Goal: Navigation & Orientation: Find specific page/section

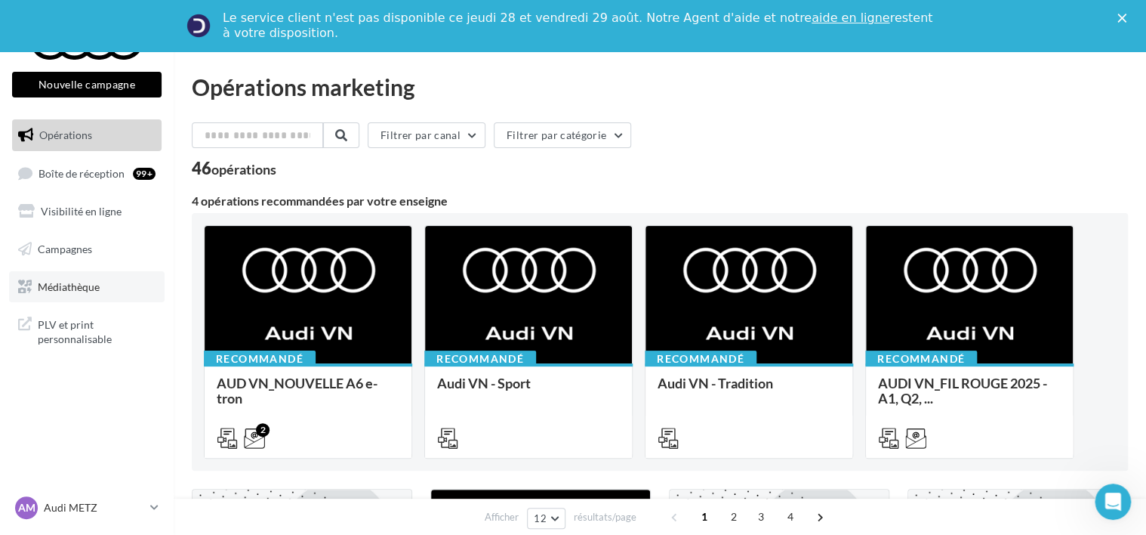
click at [102, 284] on link "Médiathèque" at bounding box center [87, 287] width 156 height 32
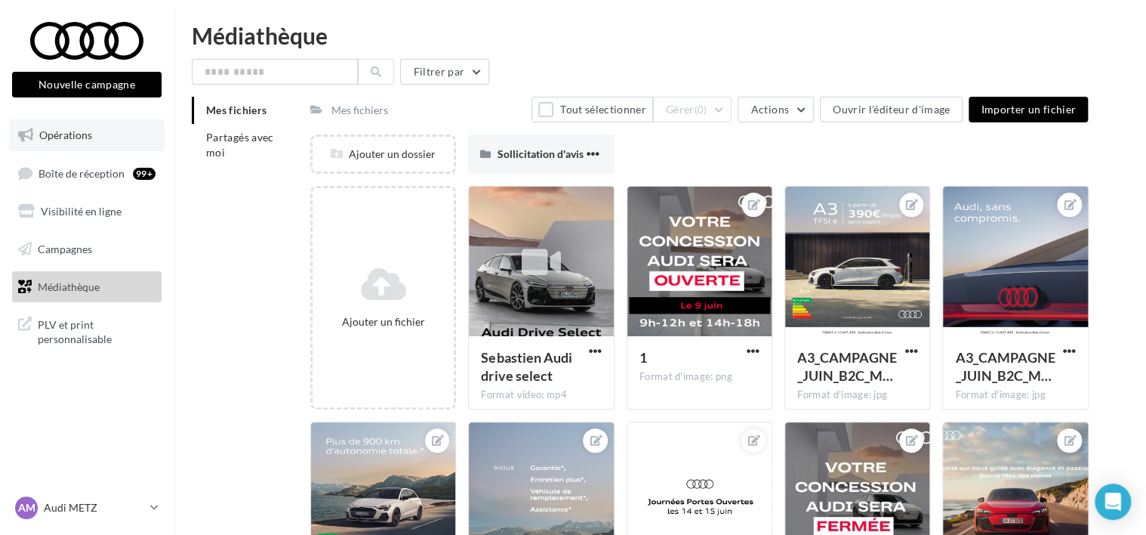
click at [85, 148] on link "Opérations" at bounding box center [87, 135] width 156 height 32
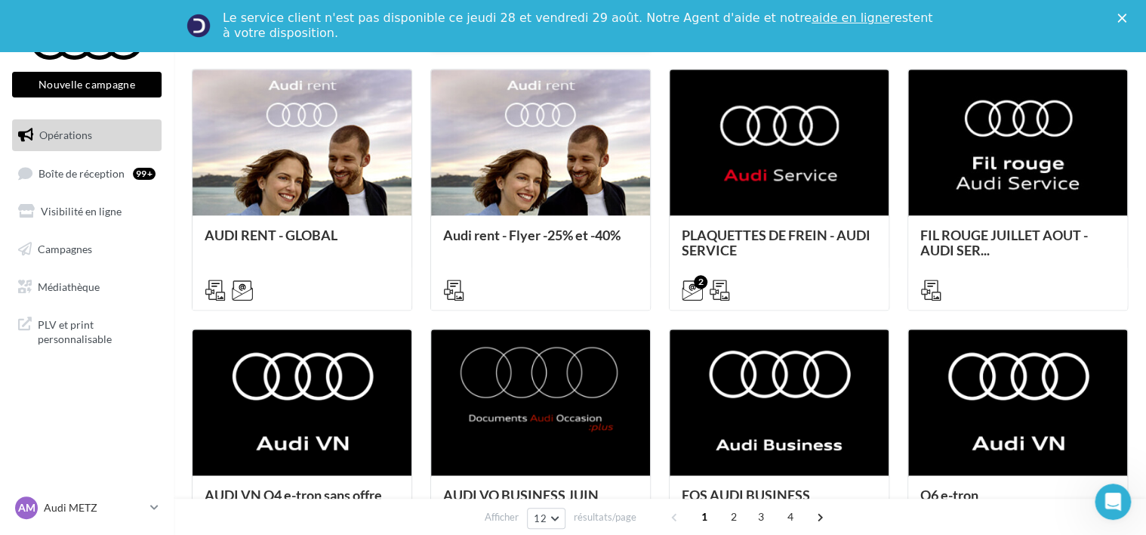
scroll to position [840, 0]
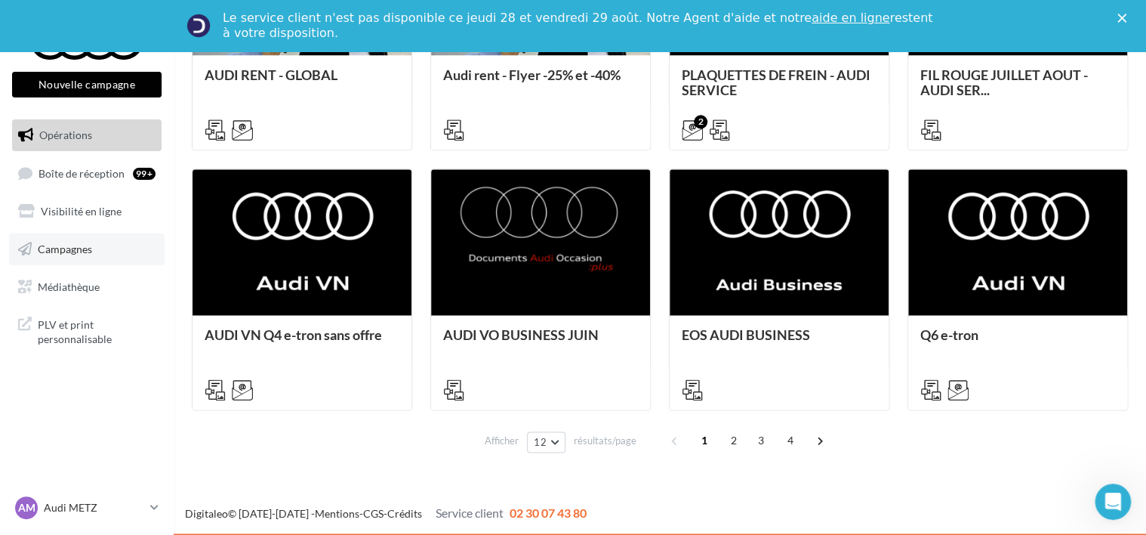
click at [97, 251] on link "Campagnes" at bounding box center [87, 249] width 156 height 32
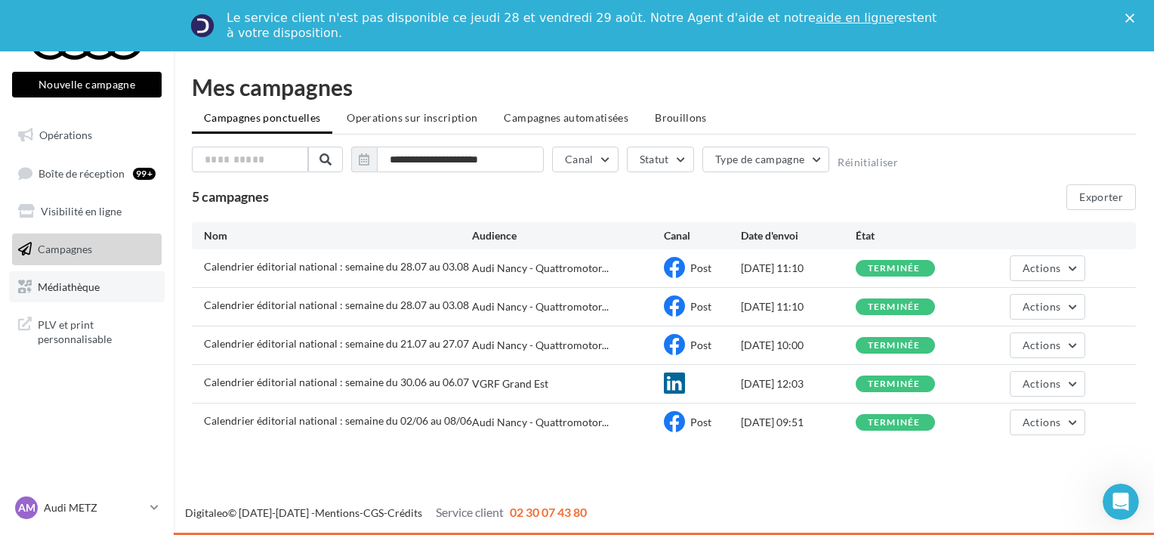
click at [98, 291] on span "Médiathèque" at bounding box center [69, 285] width 62 height 13
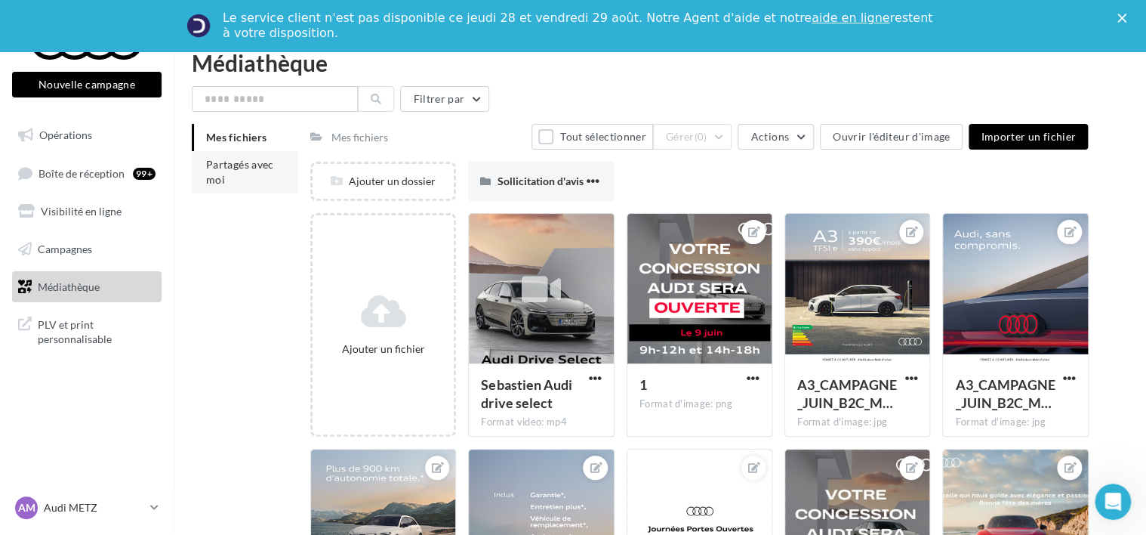
click at [233, 166] on span "Partagés avec moi" at bounding box center [240, 172] width 68 height 28
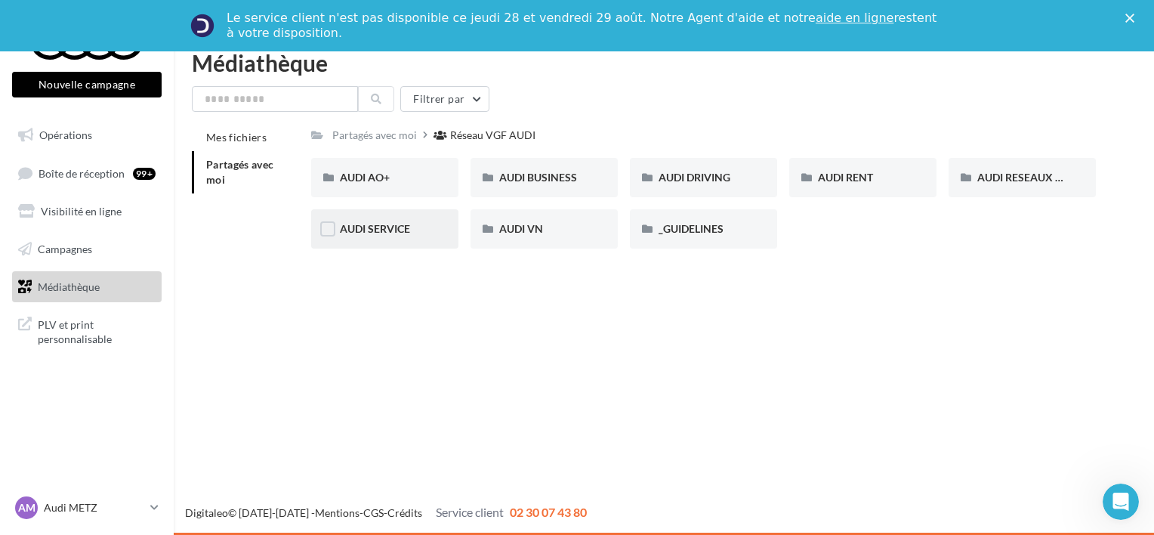
click at [374, 219] on div "AUDI SERVICE" at bounding box center [384, 228] width 147 height 39
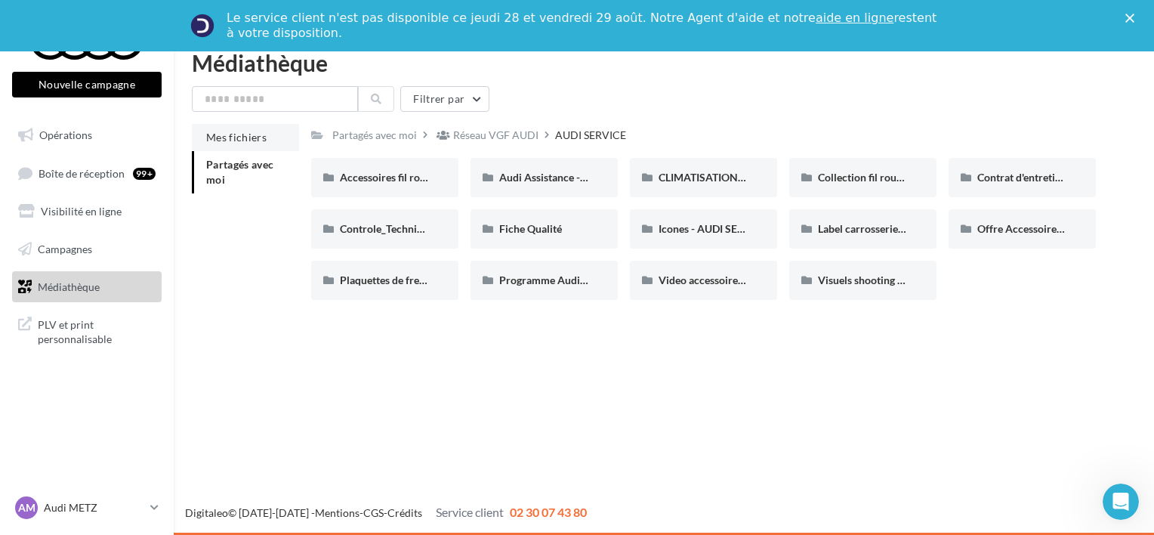
click at [251, 137] on span "Mes fichiers" at bounding box center [236, 137] width 60 height 13
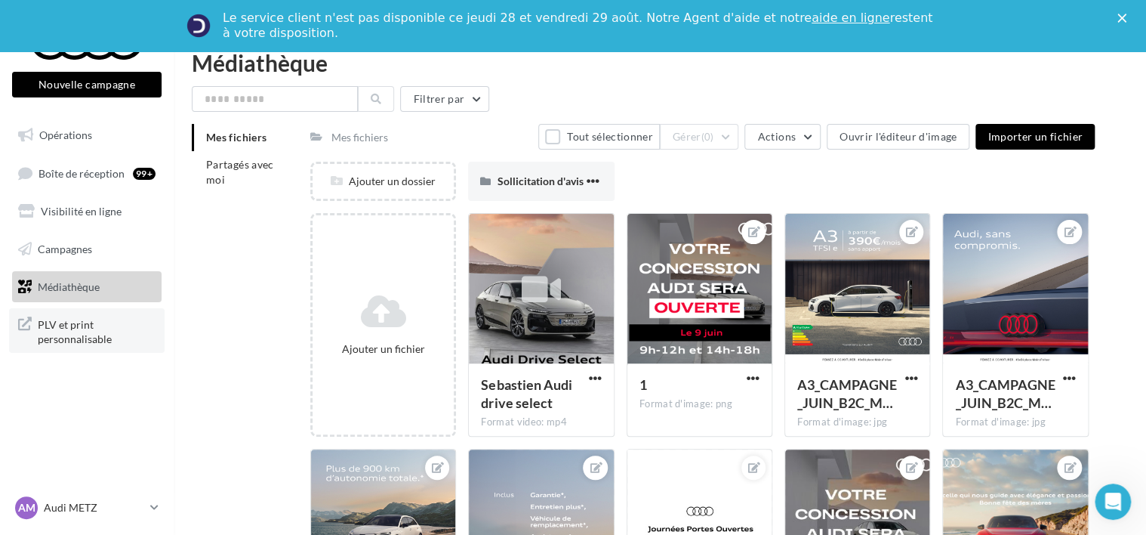
click at [97, 327] on span "PLV et print personnalisable" at bounding box center [97, 330] width 118 height 32
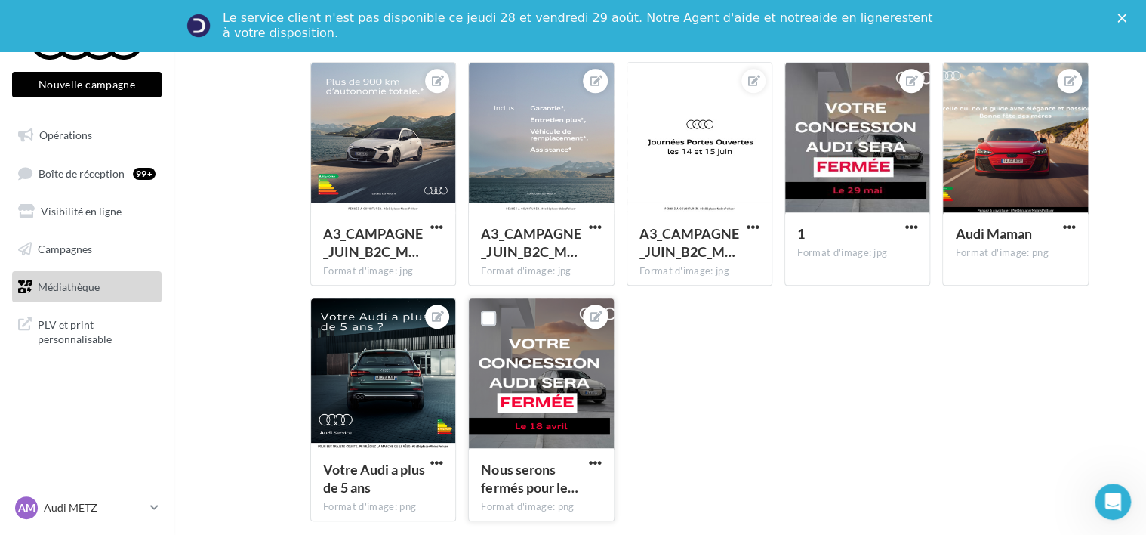
scroll to position [450, 0]
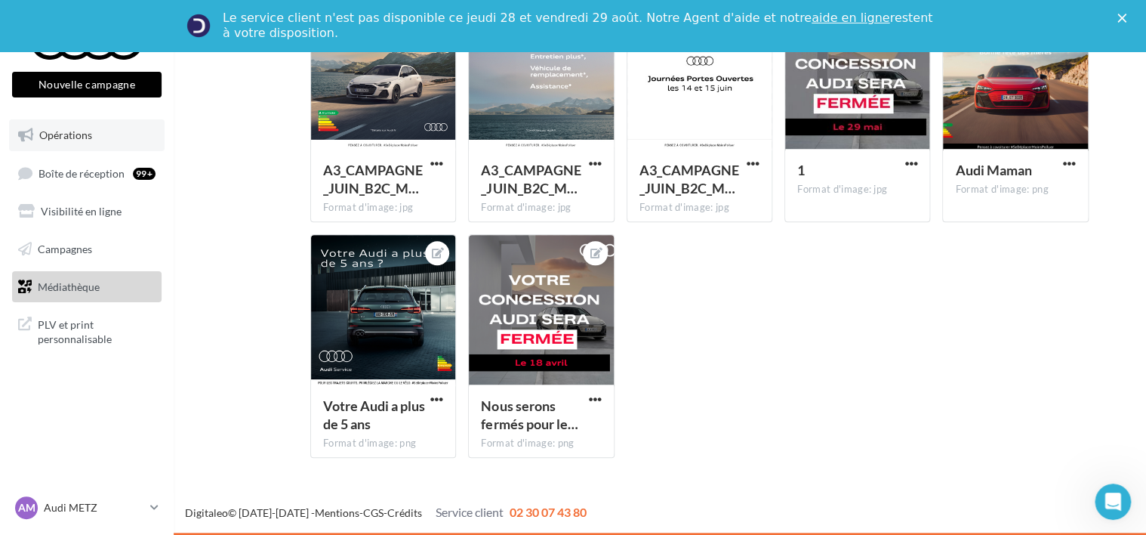
click at [88, 149] on link "Opérations" at bounding box center [87, 135] width 156 height 32
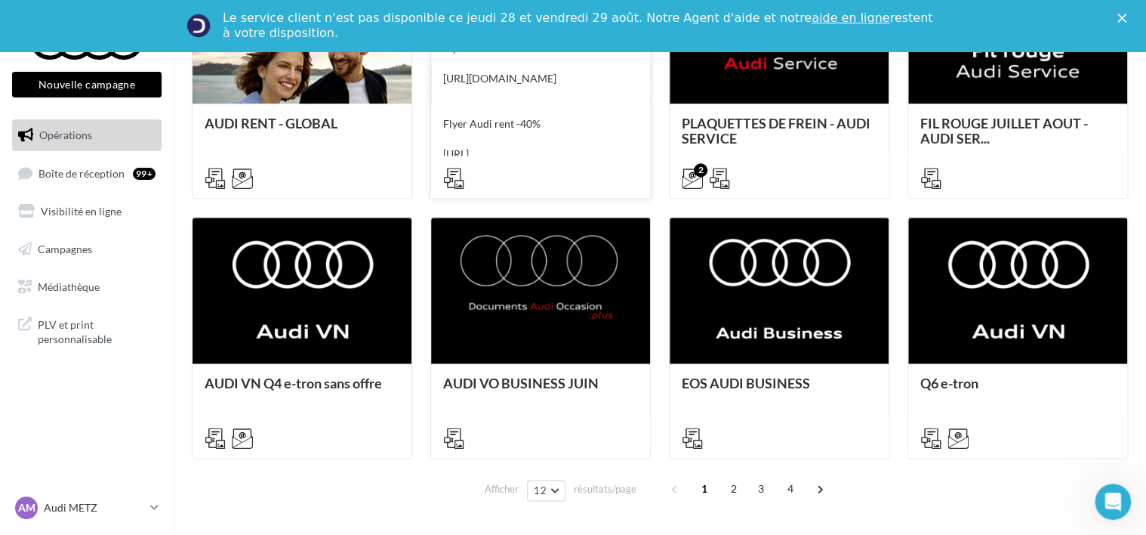
scroll to position [840, 0]
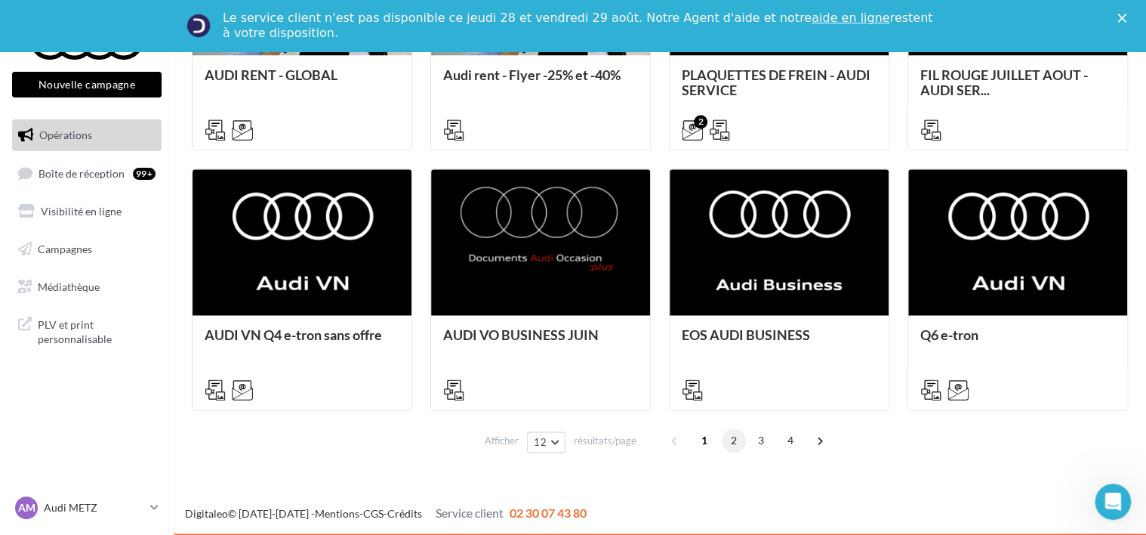
click at [736, 443] on span "2" at bounding box center [734, 440] width 24 height 24
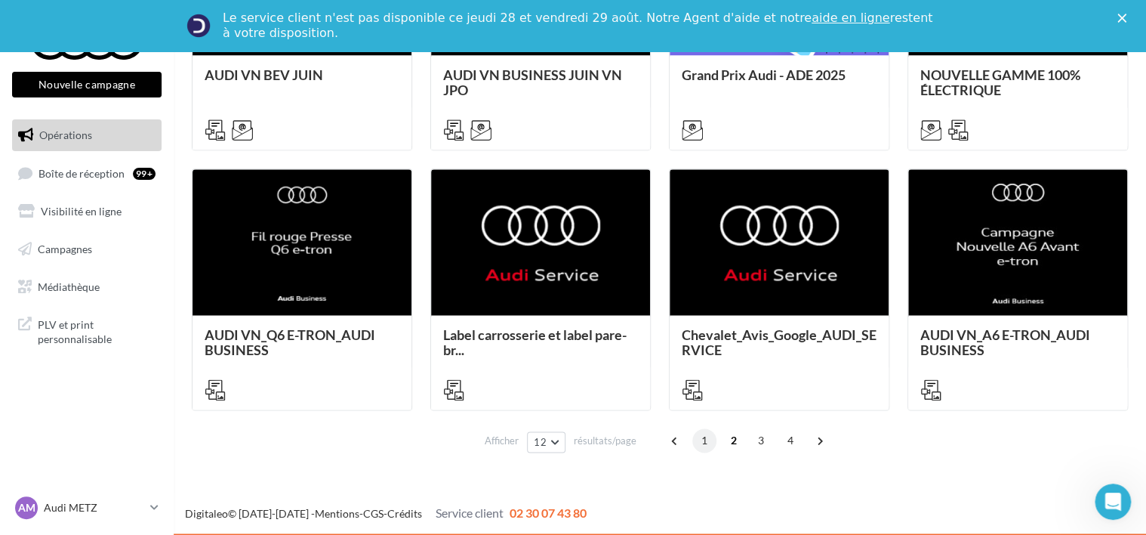
click at [698, 439] on span "1" at bounding box center [704, 440] width 24 height 24
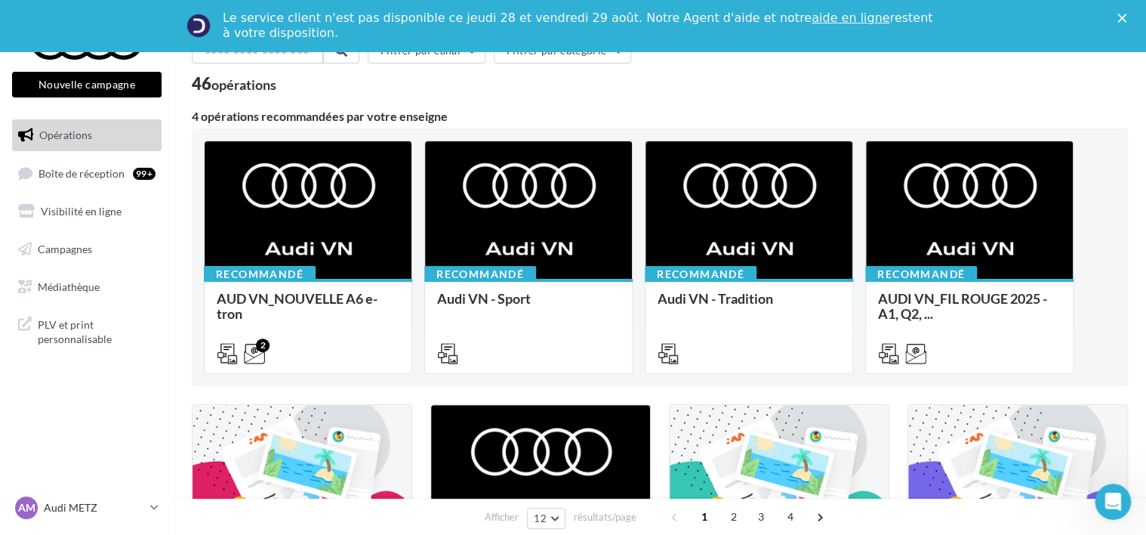
scroll to position [0, 0]
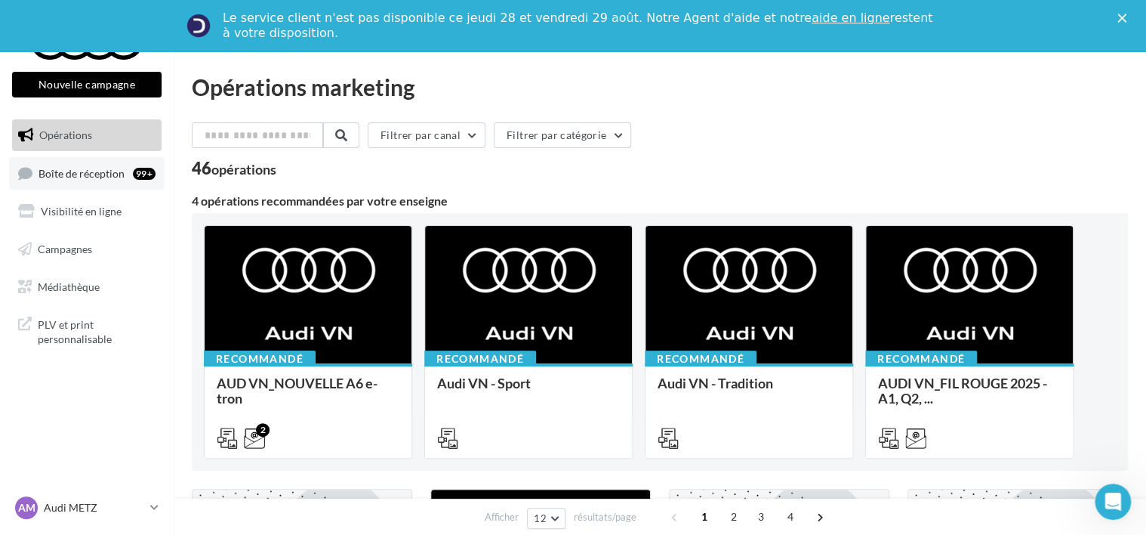
click at [94, 166] on link "Boîte de réception 99+" at bounding box center [87, 173] width 156 height 32
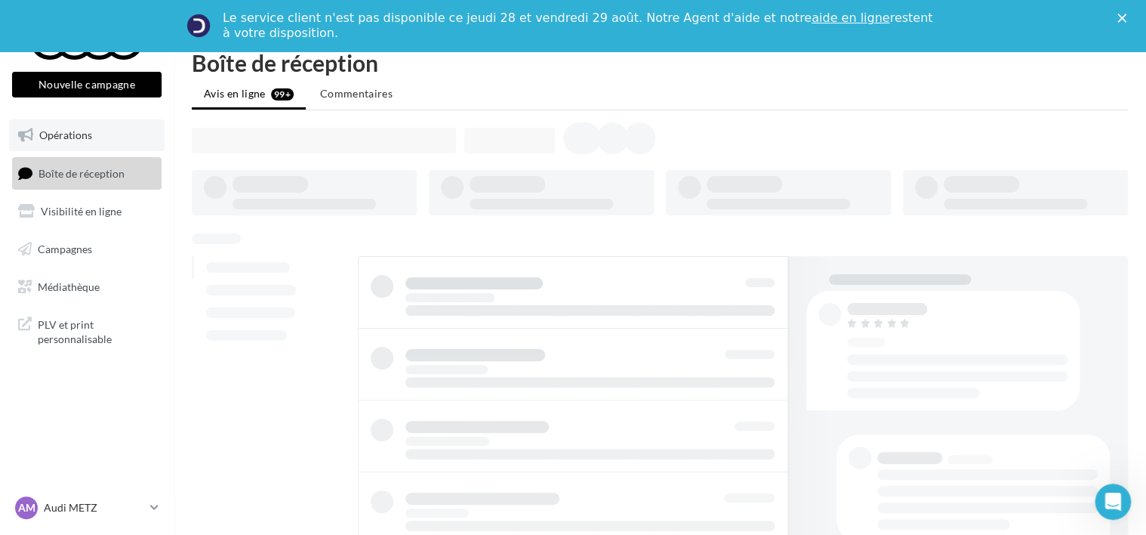
click at [54, 134] on span "Opérations" at bounding box center [65, 134] width 53 height 13
